Goal: Share content: Share content

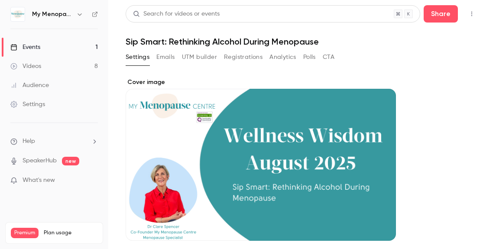
click at [35, 45] on div "Events" at bounding box center [25, 47] width 30 height 9
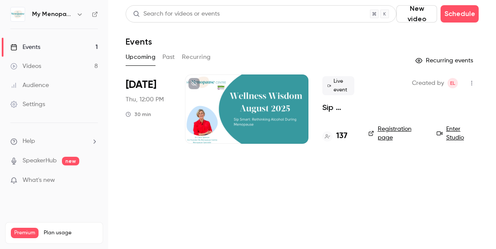
click at [168, 57] on button "Past" at bounding box center [168, 57] width 13 height 14
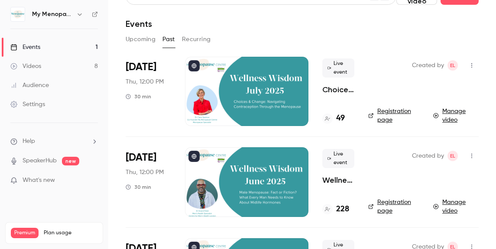
scroll to position [14, 0]
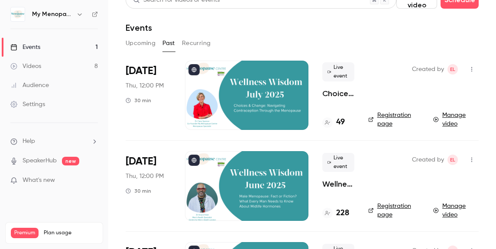
click at [259, 95] on div at bounding box center [246, 95] width 123 height 69
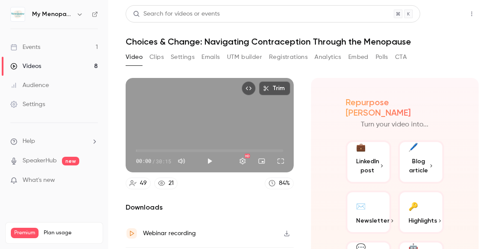
click at [445, 14] on button "Share" at bounding box center [440, 13] width 34 height 17
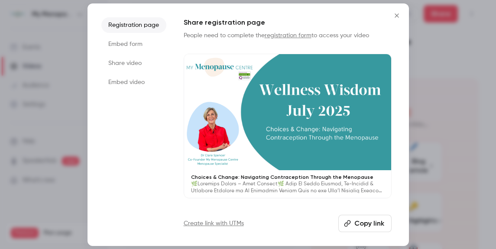
click at [119, 66] on li "Share video" at bounding box center [133, 63] width 65 height 16
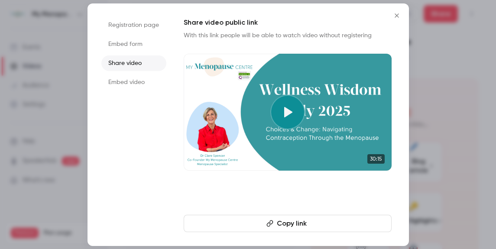
click at [278, 227] on button "Copy link" at bounding box center [288, 223] width 208 height 17
